Goal: Book appointment/travel/reservation

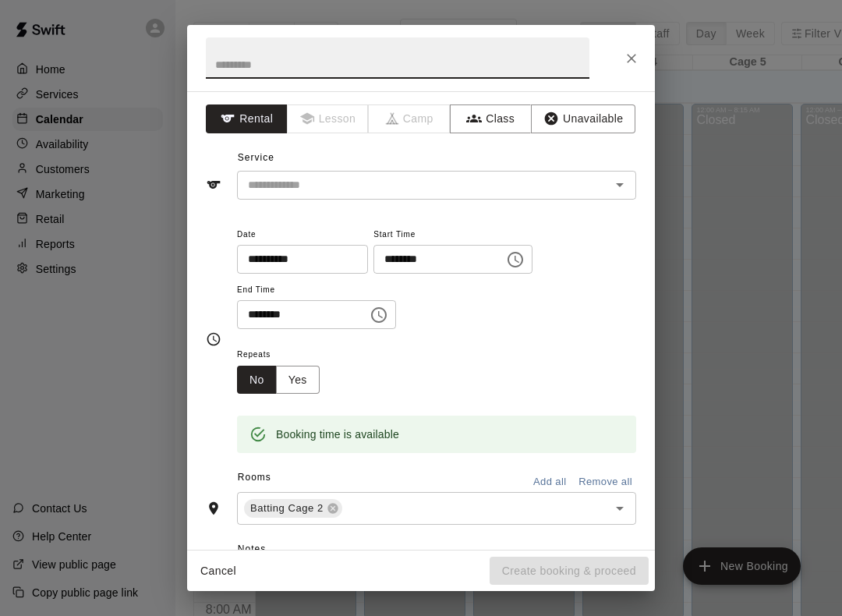
scroll to position [499, 0]
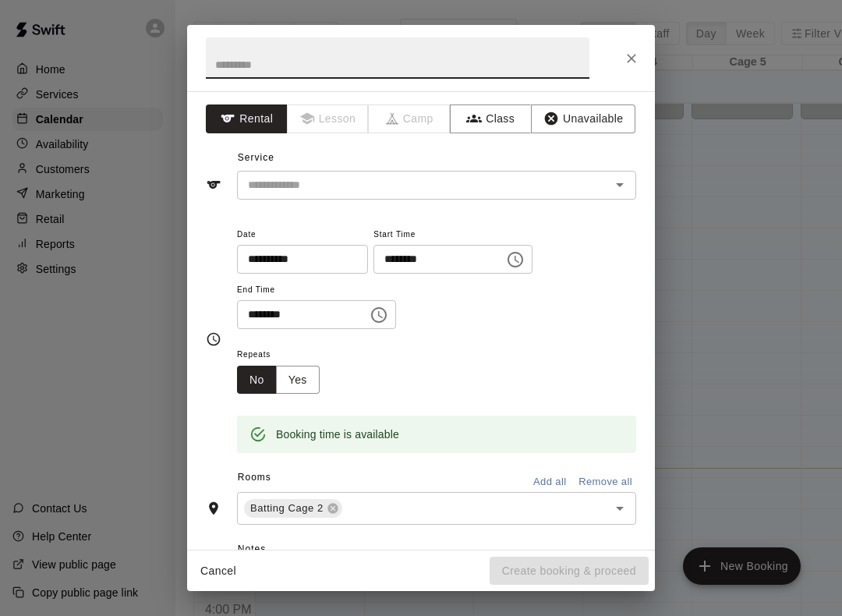
click at [639, 53] on button "Close" at bounding box center [631, 58] width 28 height 28
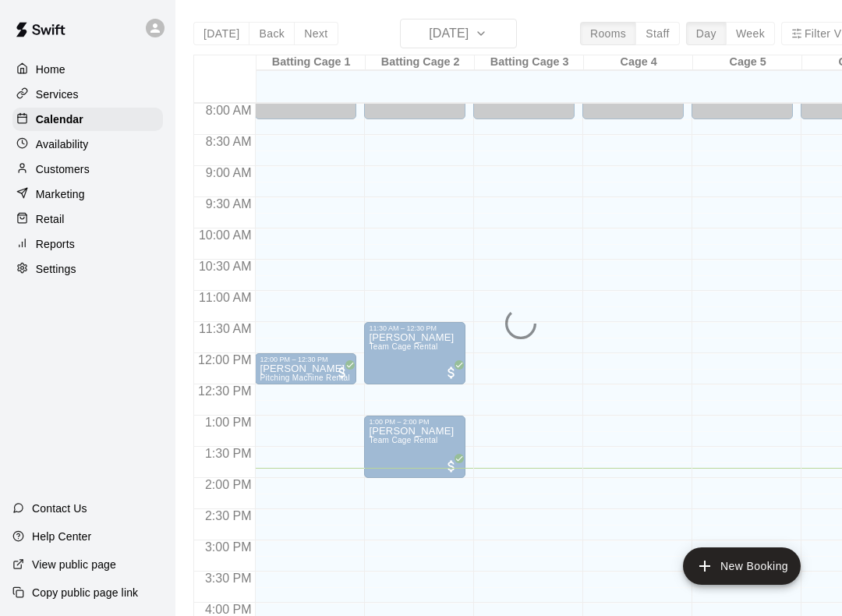
click at [755, 566] on button "New Booking" at bounding box center [742, 565] width 118 height 37
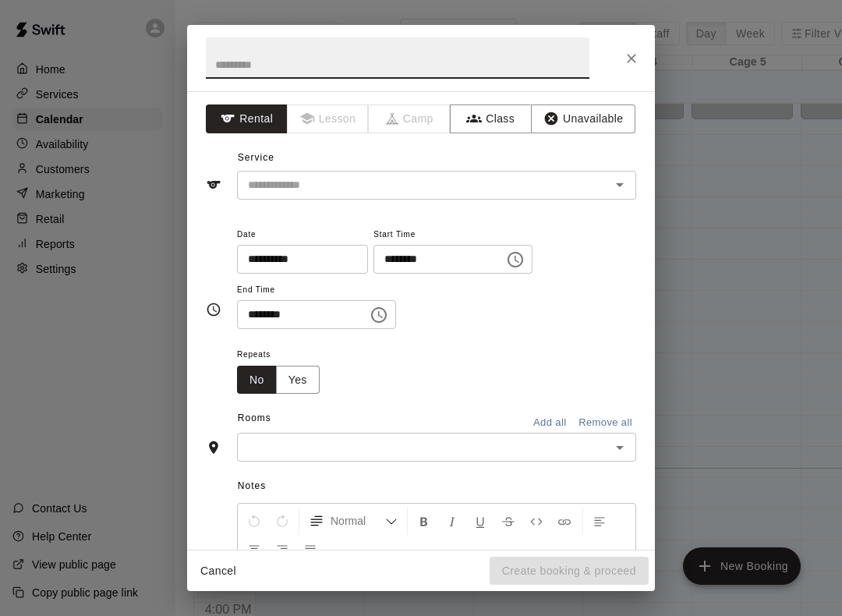
click at [464, 253] on input "********" at bounding box center [433, 259] width 120 height 29
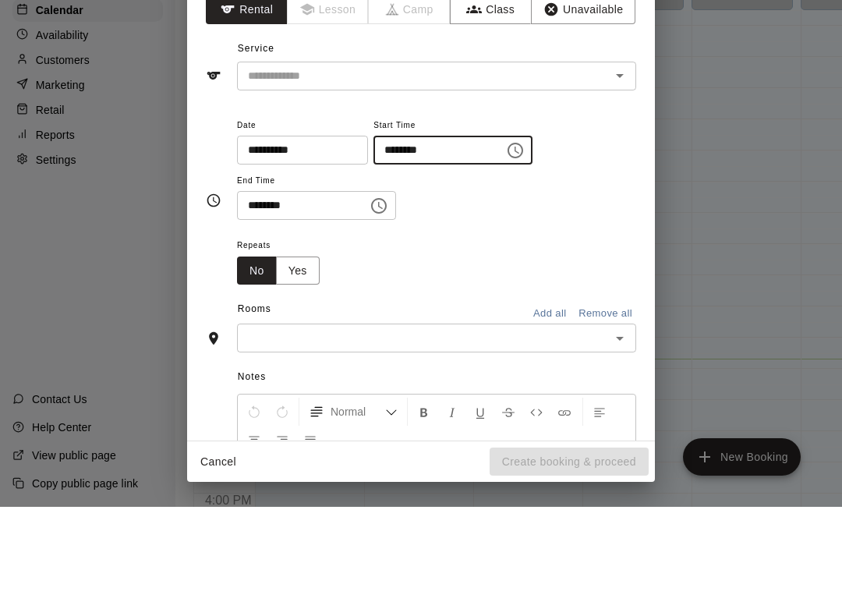
click at [408, 345] on div "Repeats No Yes" at bounding box center [436, 369] width 399 height 49
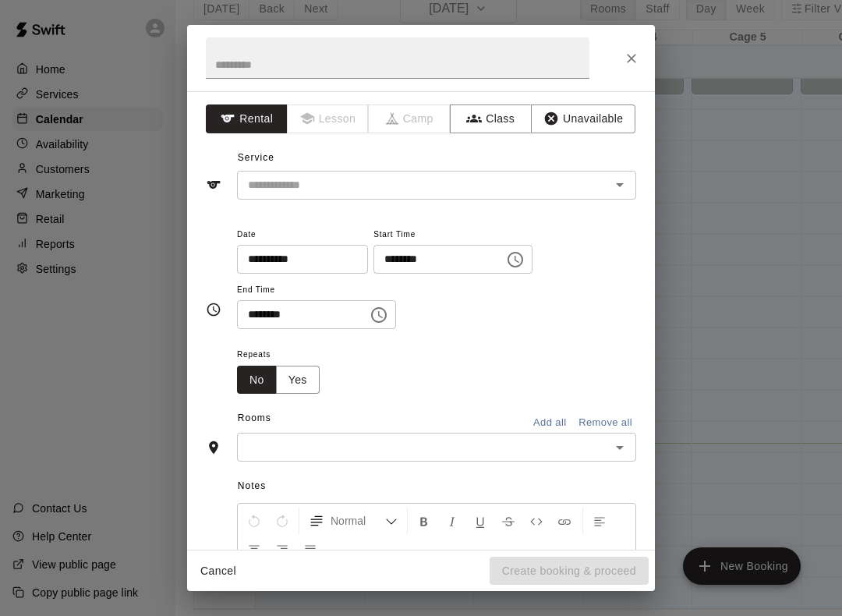
click at [419, 257] on input "********" at bounding box center [433, 259] width 120 height 29
click at [426, 256] on input "********" at bounding box center [433, 259] width 120 height 29
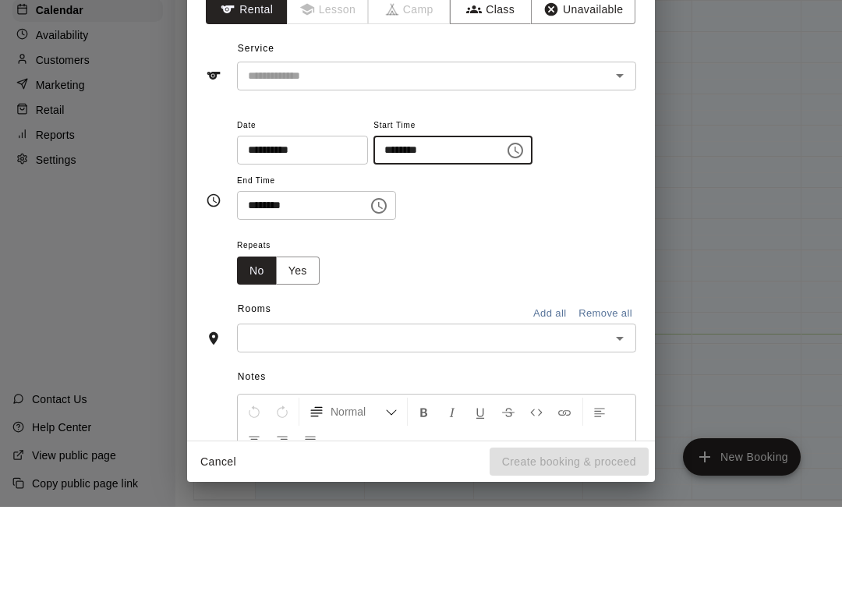
click at [500, 244] on button "Choose time, selected time is 7:00 AM" at bounding box center [515, 259] width 31 height 31
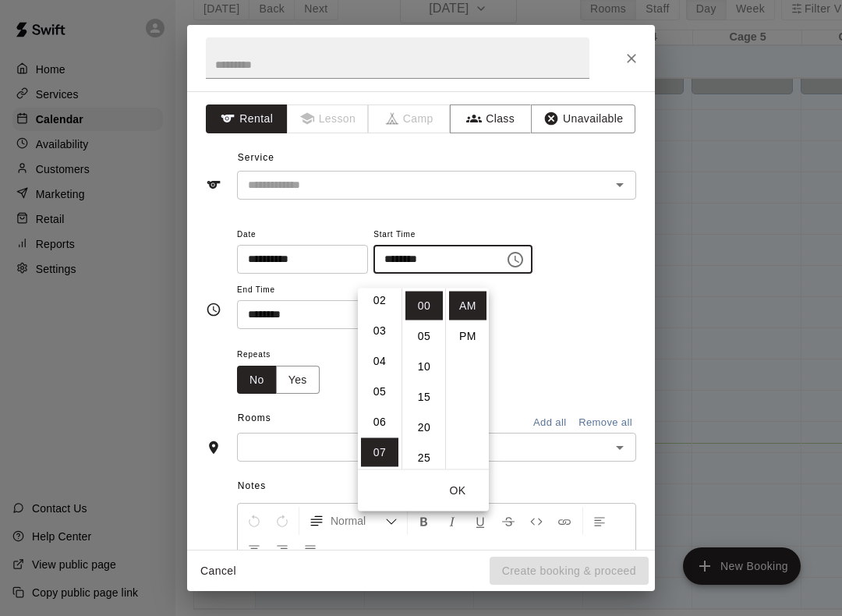
scroll to position [63, 0]
click at [383, 289] on li "02" at bounding box center [379, 303] width 37 height 29
click at [417, 384] on li "15" at bounding box center [423, 397] width 37 height 29
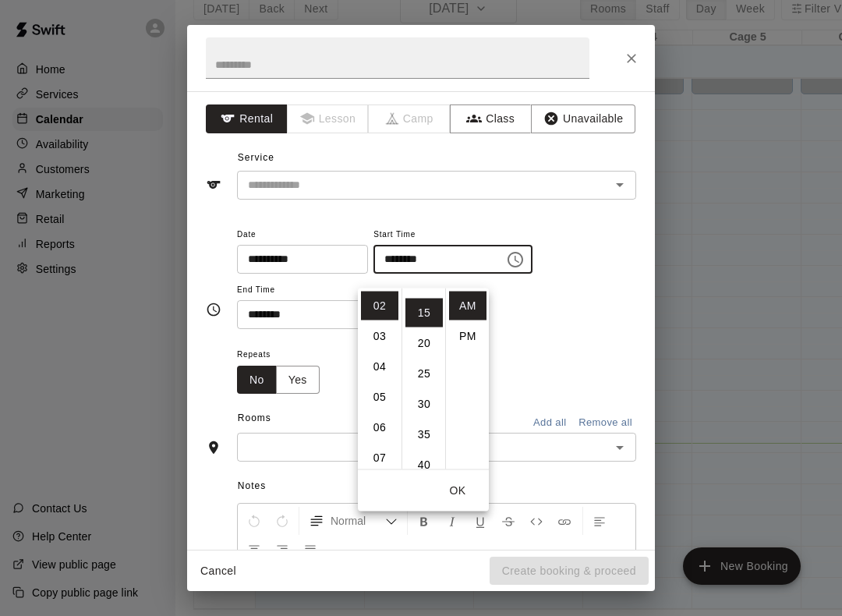
scroll to position [91, 0]
click at [468, 322] on li "PM" at bounding box center [467, 336] width 37 height 29
type input "********"
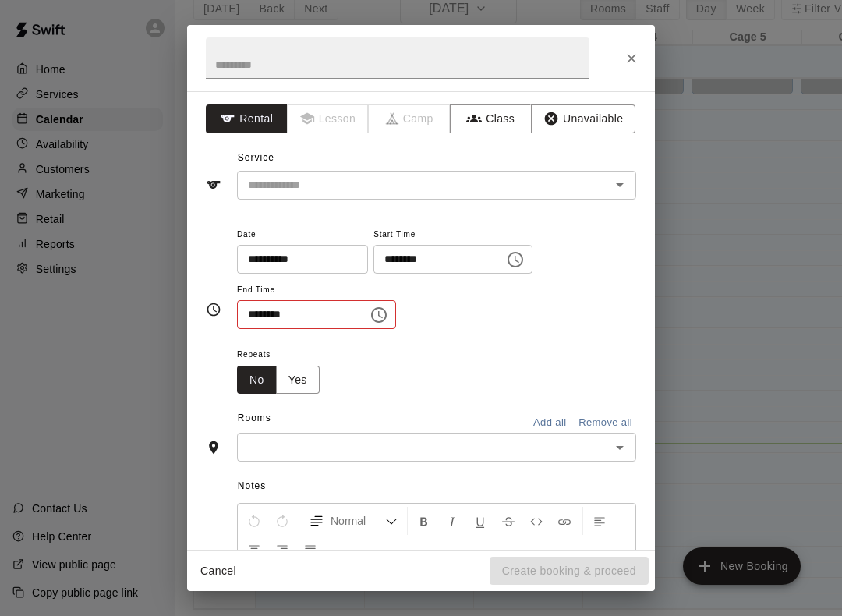
click at [306, 304] on input "********" at bounding box center [297, 314] width 120 height 29
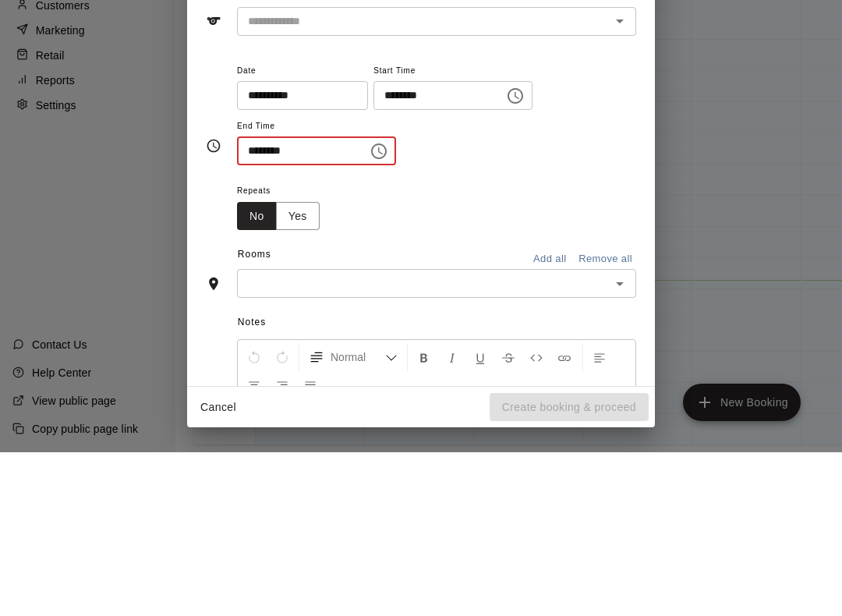
click at [369, 306] on icon "Choose time, selected time is 5:30 AM" at bounding box center [378, 315] width 19 height 19
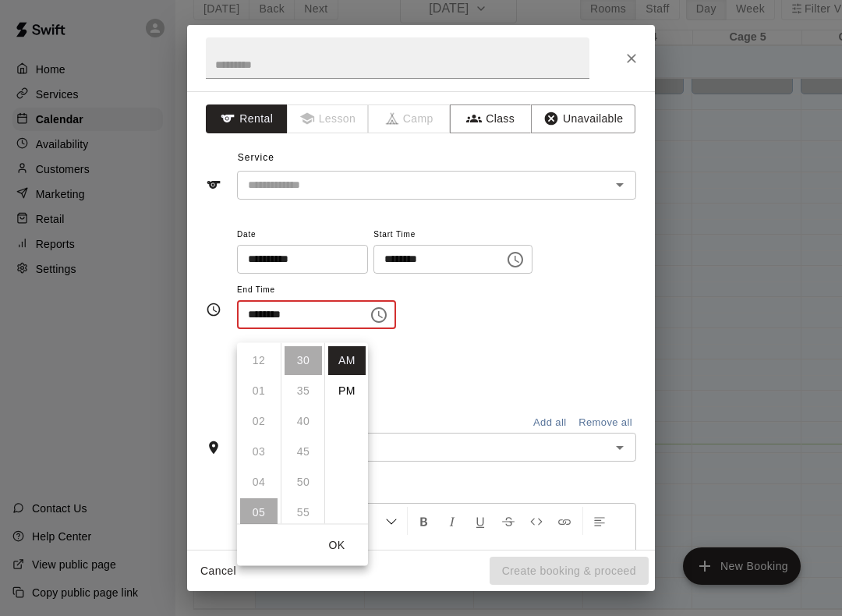
scroll to position [0, 0]
click at [346, 378] on li "PM" at bounding box center [346, 391] width 37 height 29
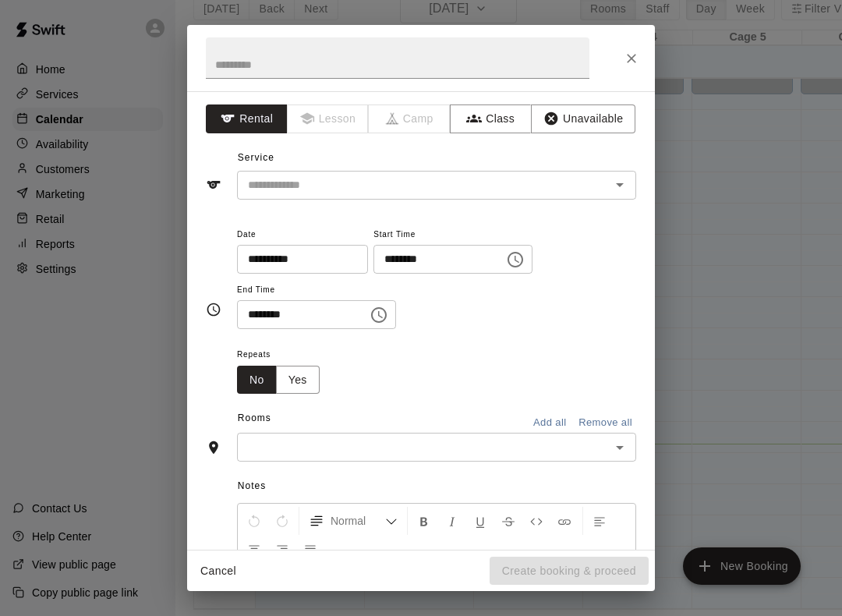
click at [315, 302] on input "********" at bounding box center [297, 314] width 120 height 29
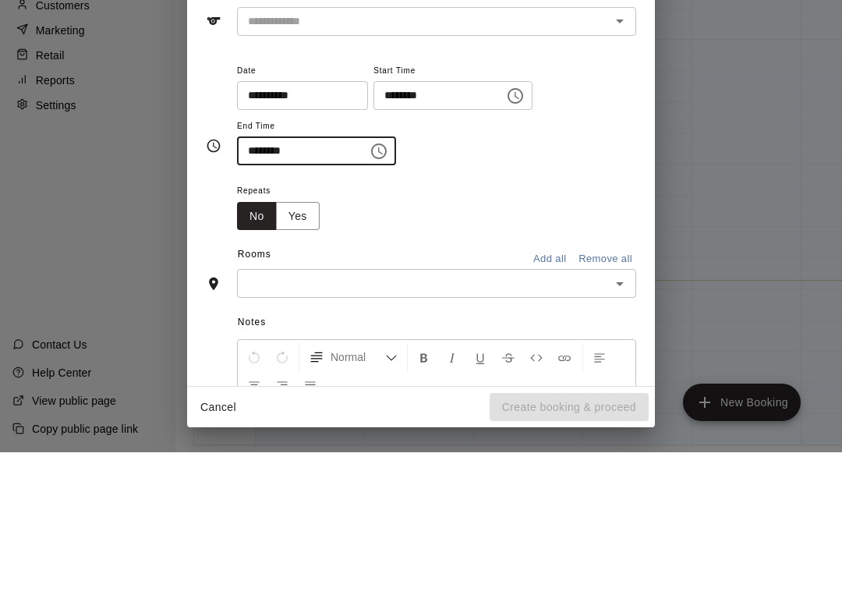
click at [369, 306] on icon "Choose time, selected time is 5:30 PM" at bounding box center [378, 315] width 19 height 19
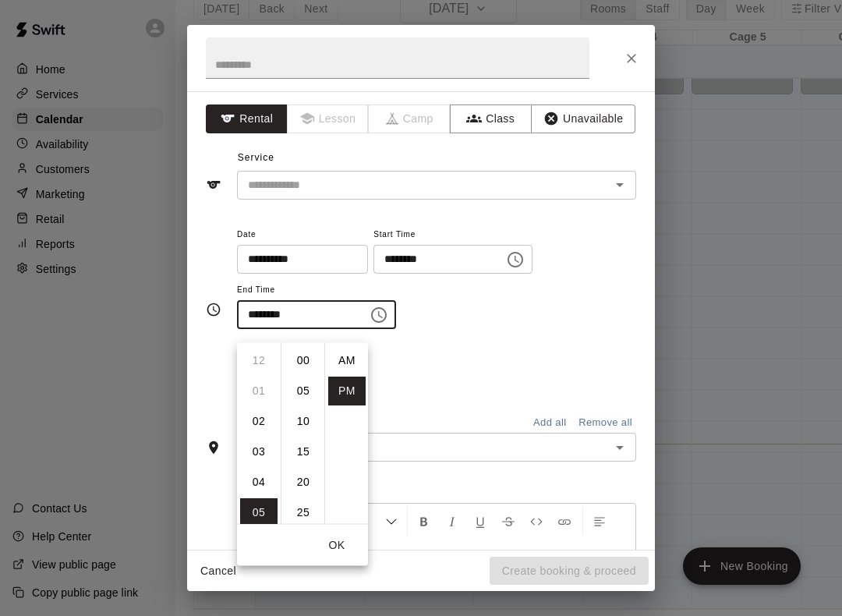
scroll to position [28, 0]
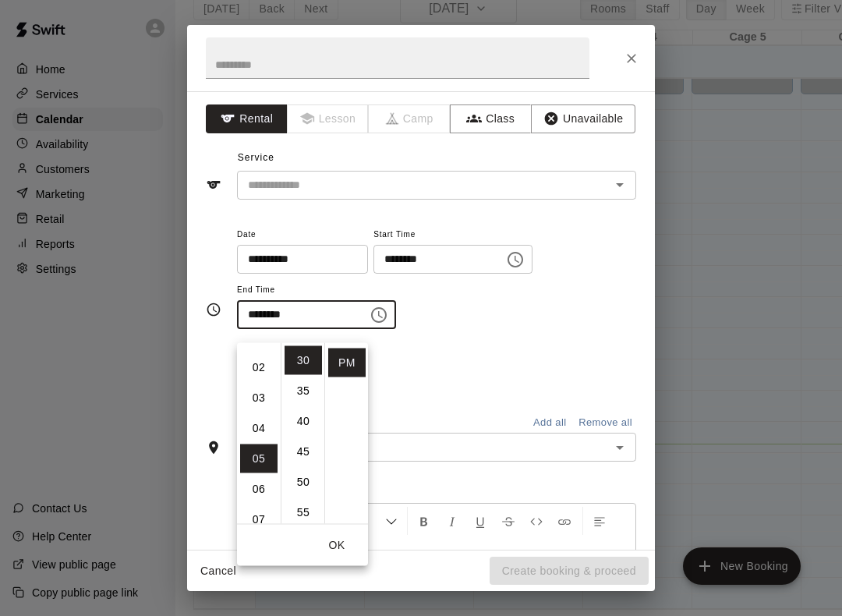
click at [262, 356] on li "02" at bounding box center [258, 367] width 37 height 29
click at [255, 377] on li "03" at bounding box center [258, 391] width 37 height 29
click at [297, 437] on li "15" at bounding box center [303, 451] width 37 height 29
type input "********"
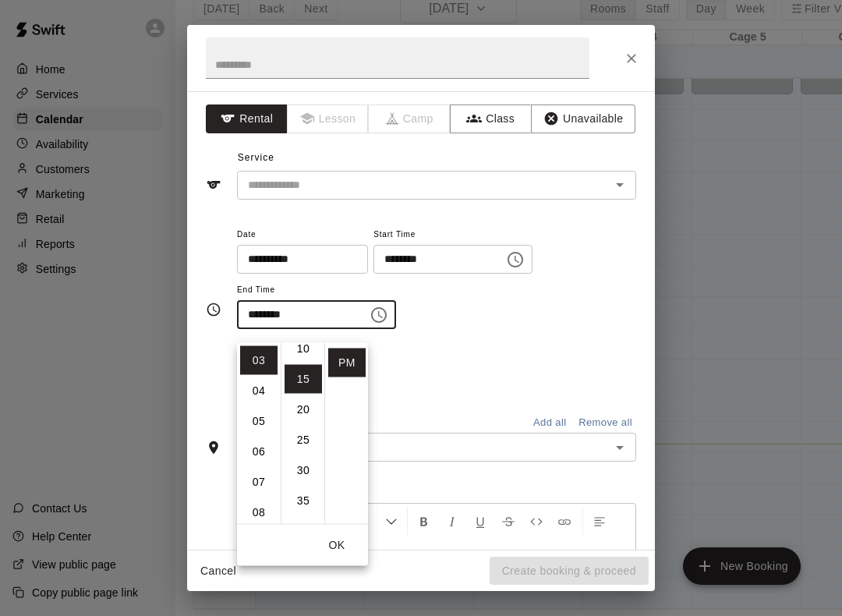
scroll to position [91, 0]
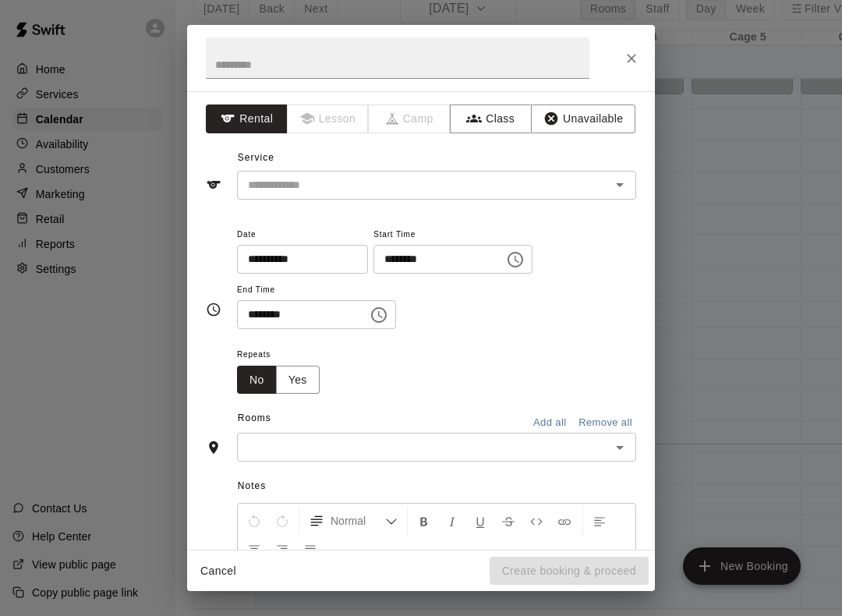
click at [476, 352] on div "Repeats No Yes" at bounding box center [436, 369] width 399 height 49
click at [603, 187] on div at bounding box center [609, 185] width 41 height 22
click at [626, 182] on icon "Open" at bounding box center [619, 184] width 19 height 19
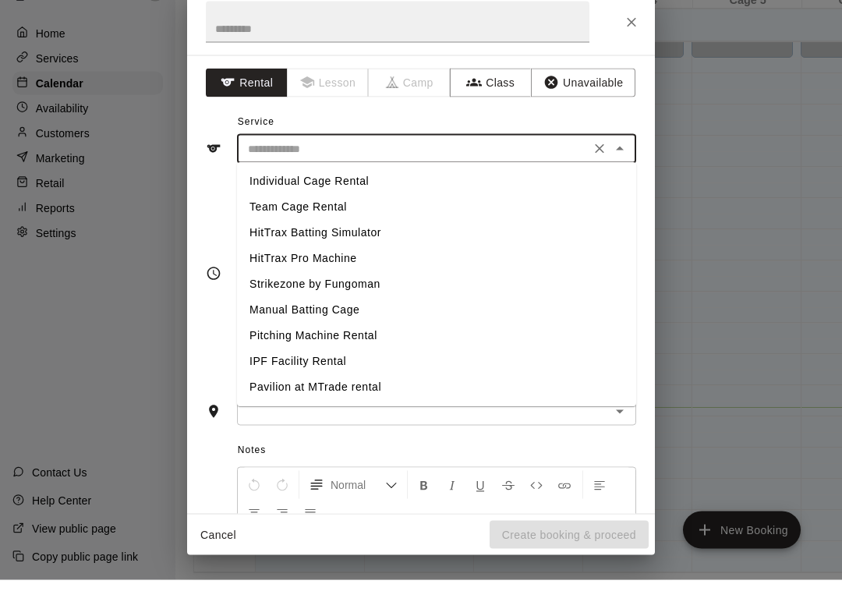
click at [373, 231] on li "Team Cage Rental" at bounding box center [436, 244] width 399 height 26
type input "**********"
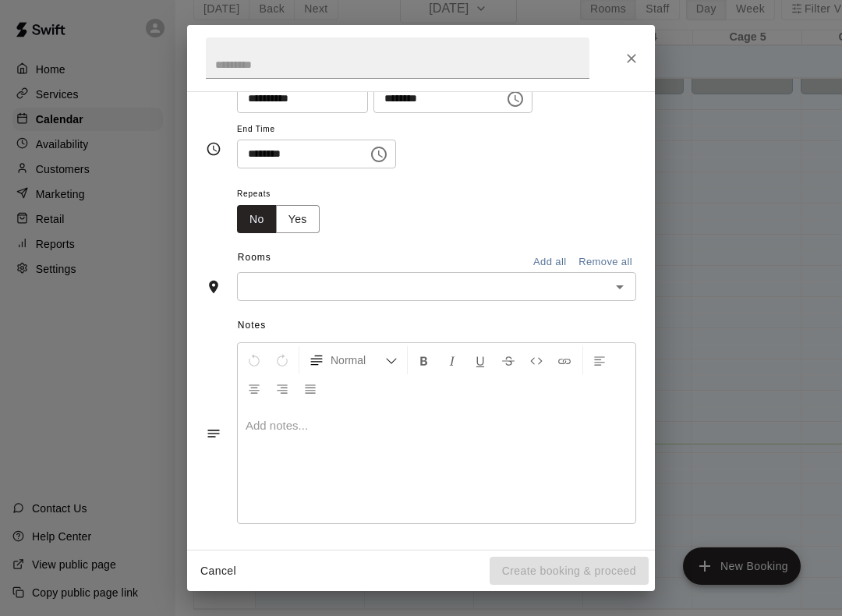
scroll to position [160, 0]
click at [620, 288] on icon "Open" at bounding box center [619, 287] width 19 height 19
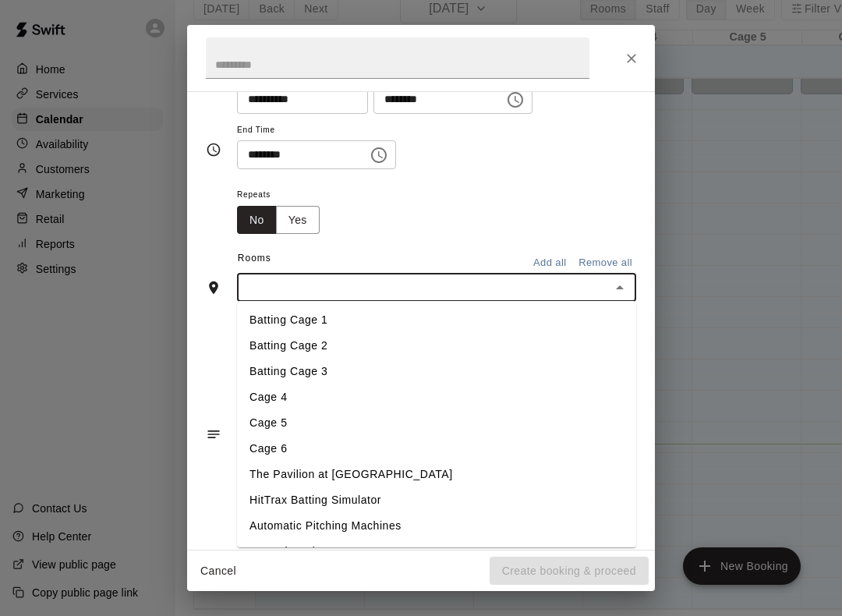
scroll to position [41, 2]
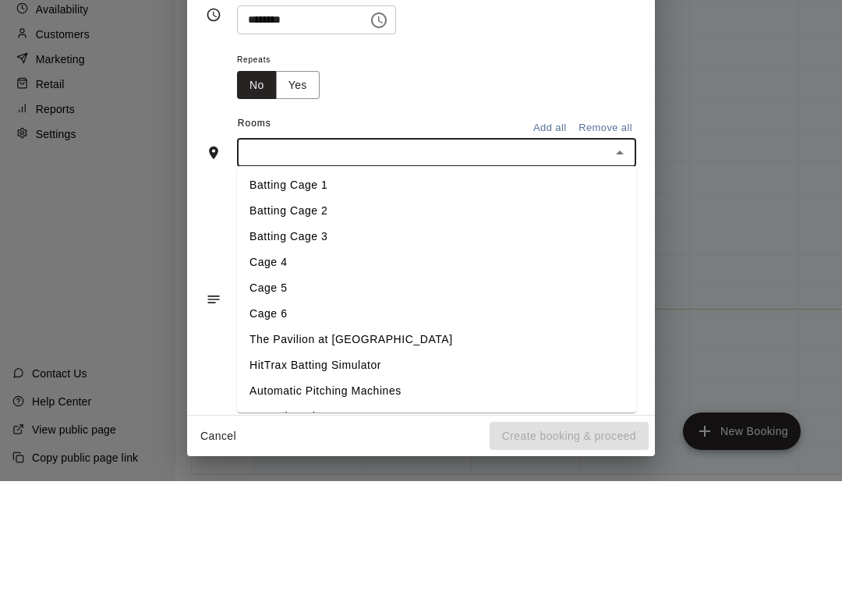
click at [341, 333] on li "Batting Cage 2" at bounding box center [436, 346] width 399 height 26
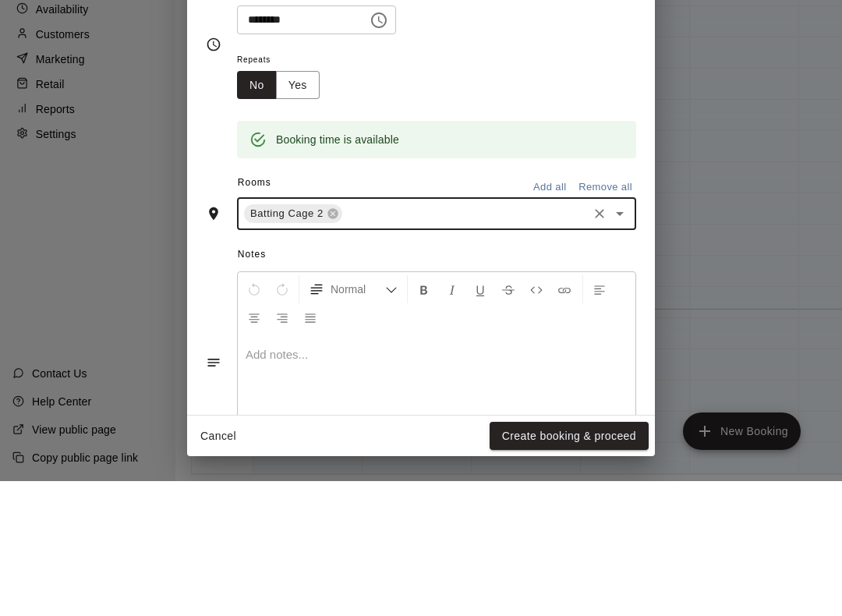
scroll to position [41, 3]
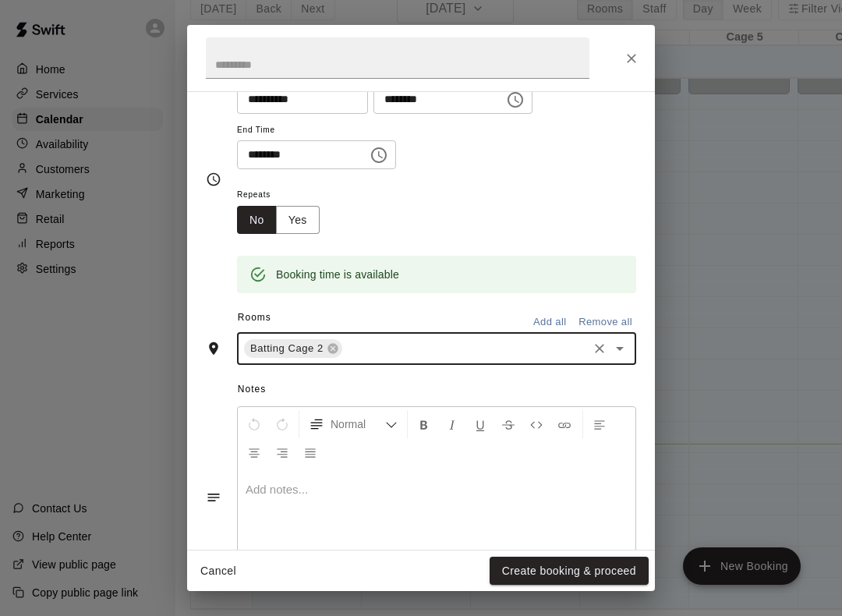
click at [600, 561] on button "Create booking & proceed" at bounding box center [569, 571] width 159 height 29
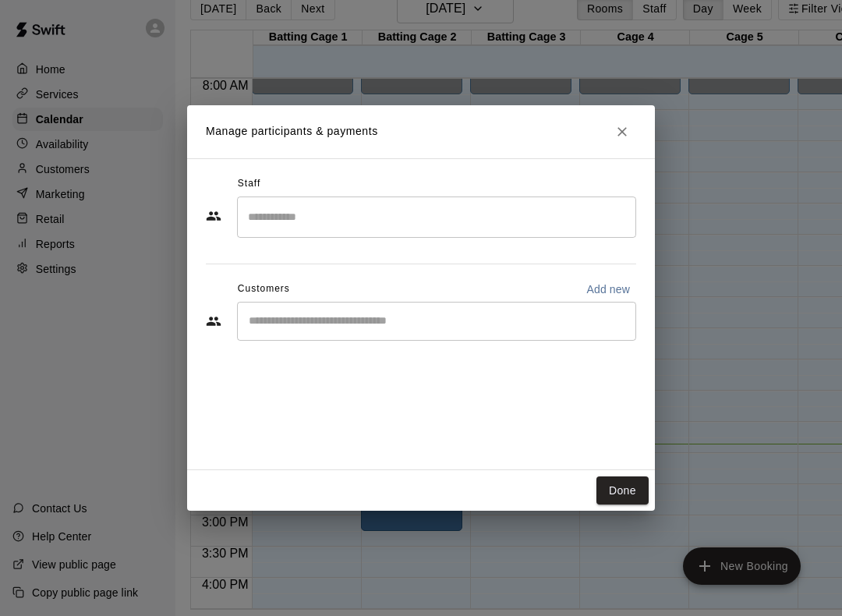
click at [625, 501] on button "Done" at bounding box center [622, 490] width 52 height 29
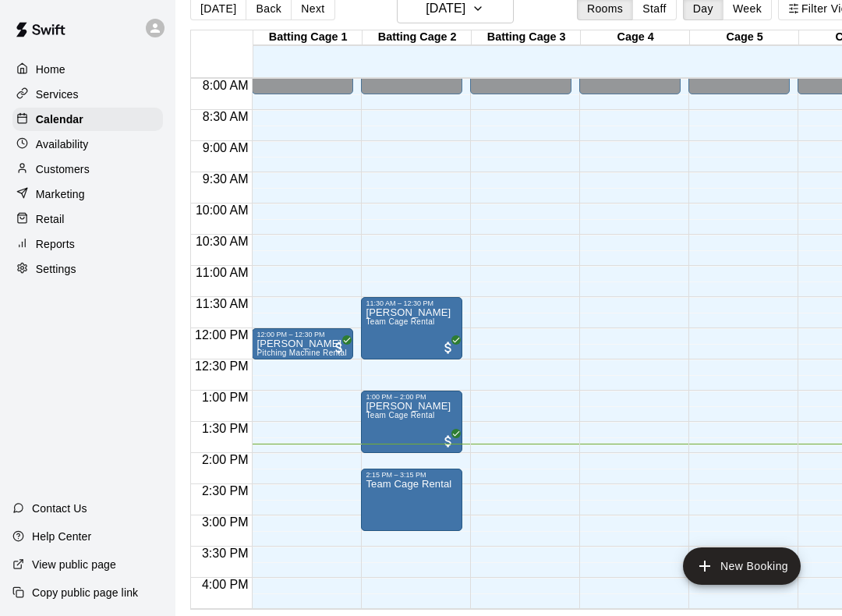
click at [387, 477] on icon "edit" at bounding box center [382, 481] width 14 height 14
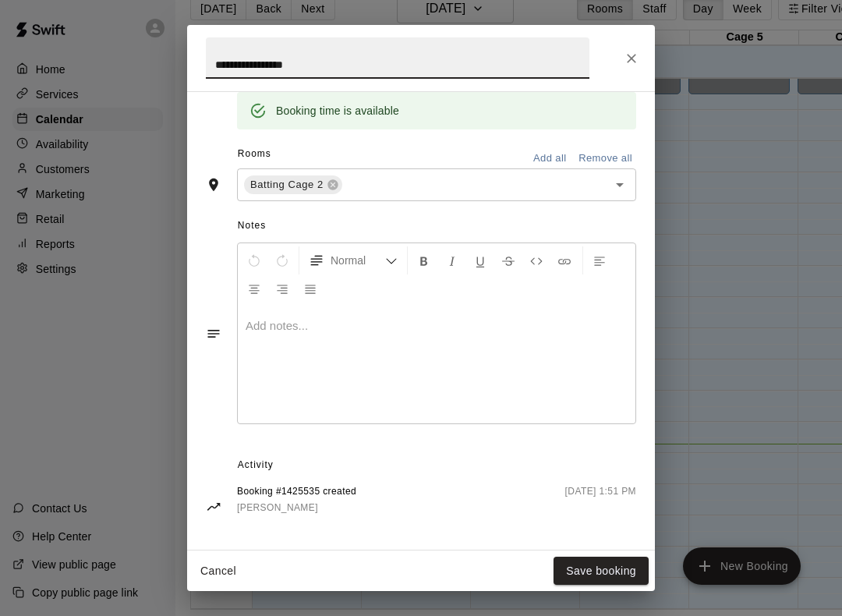
scroll to position [322, 0]
click at [629, 44] on button "Close" at bounding box center [631, 58] width 28 height 28
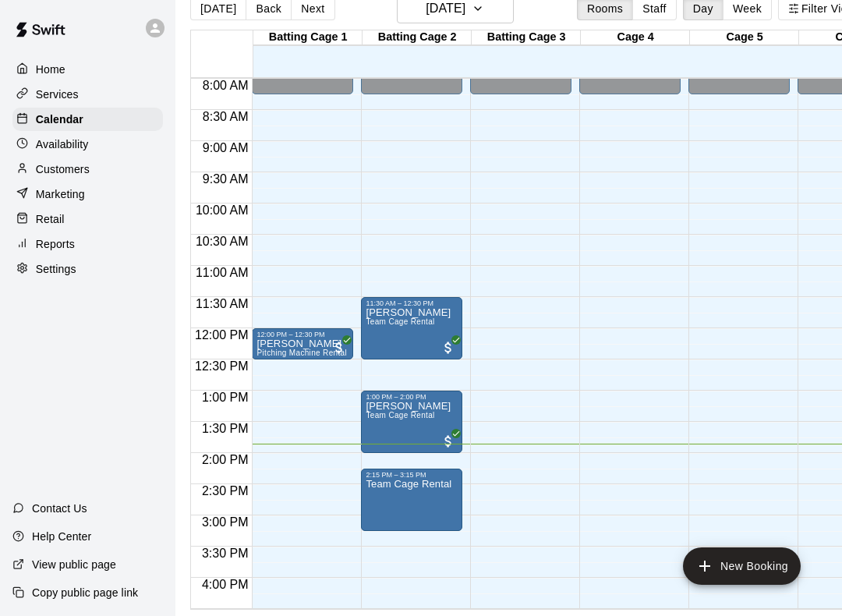
click at [380, 553] on icon "delete" at bounding box center [382, 555] width 11 height 14
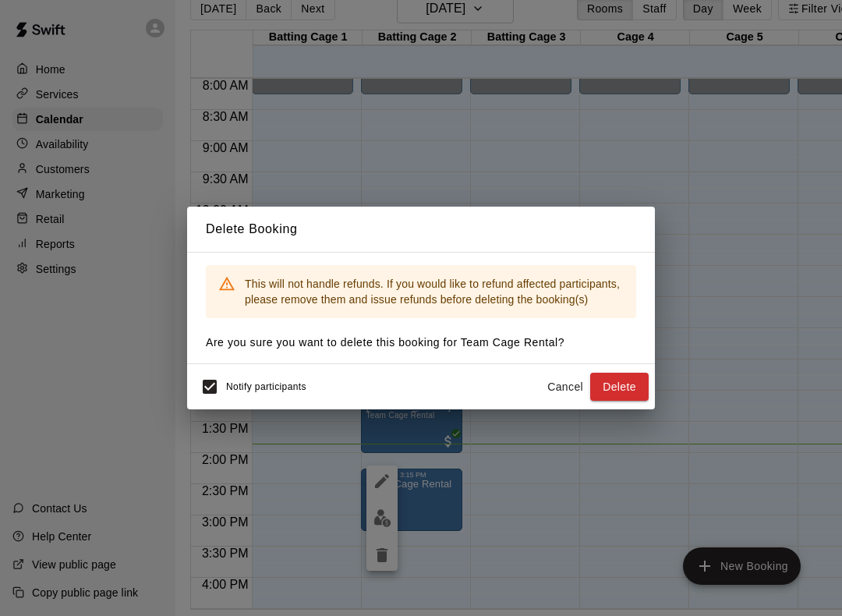
click at [626, 390] on button "Delete" at bounding box center [619, 387] width 58 height 29
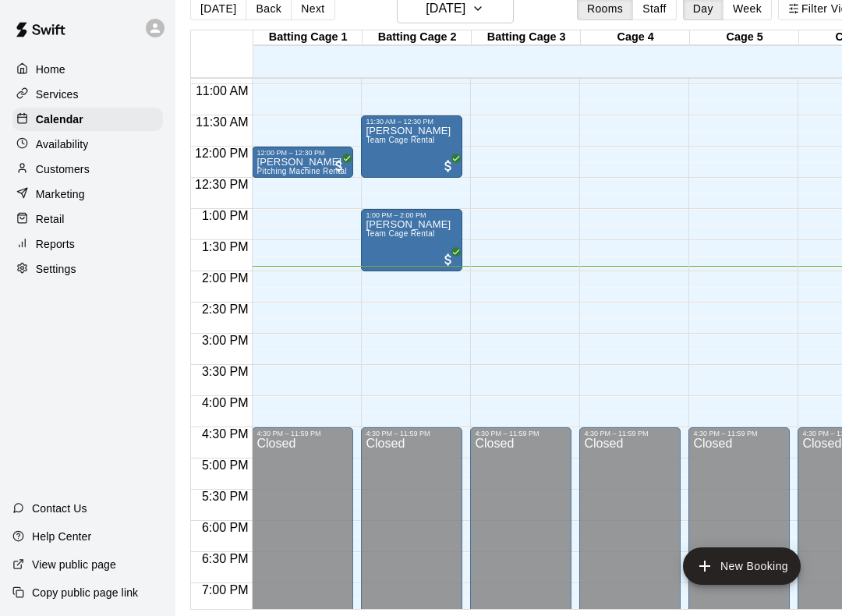
scroll to position [681, 0]
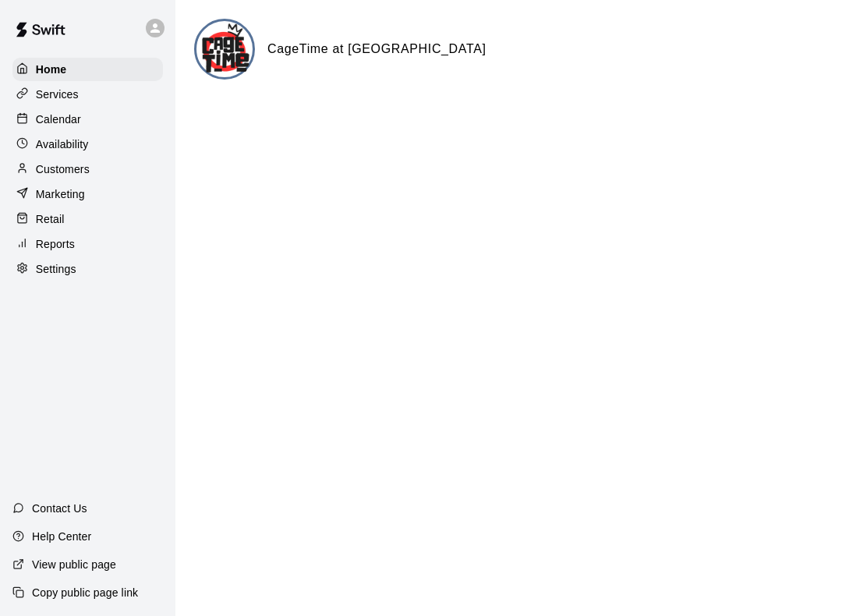
click at [99, 119] on div "Calendar" at bounding box center [87, 119] width 150 height 23
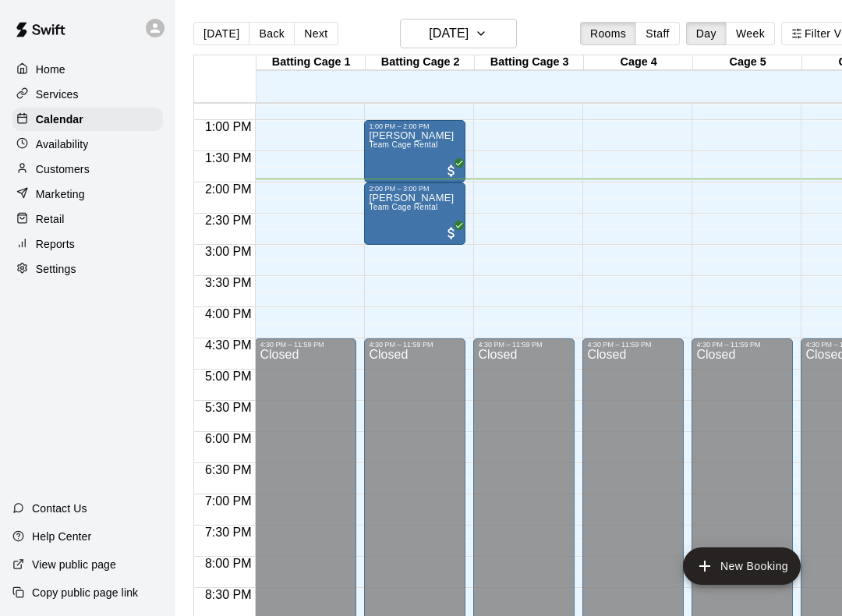
scroll to position [795, 0]
